Goal: Check status: Check status

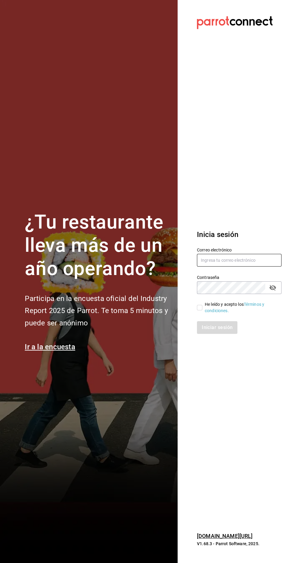
click at [243, 267] on input "text" at bounding box center [239, 260] width 85 height 13
type input "ramiroperazab@hotmail.com"
click at [199, 311] on input "He leído y acepto los Términos y condiciones." at bounding box center [199, 307] width 5 height 5
checkbox input "true"
click at [221, 334] on button "Iniciar sesión" at bounding box center [217, 327] width 41 height 13
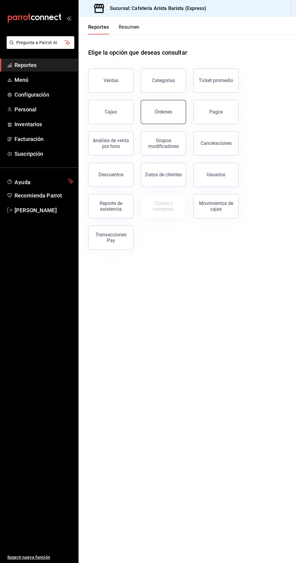
click at [173, 115] on button "Órdenes" at bounding box center [163, 112] width 45 height 24
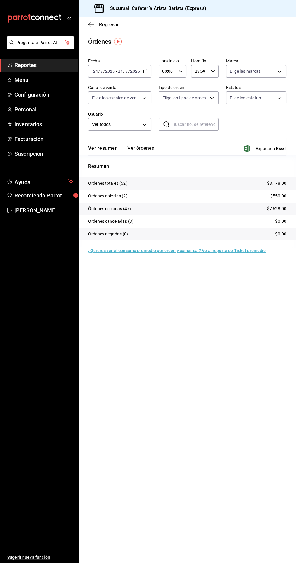
click at [143, 150] on button "Ver órdenes" at bounding box center [140, 150] width 27 height 10
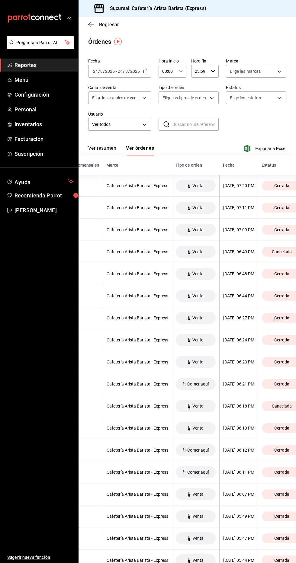
scroll to position [1, 0]
